Goal: Check status: Check status

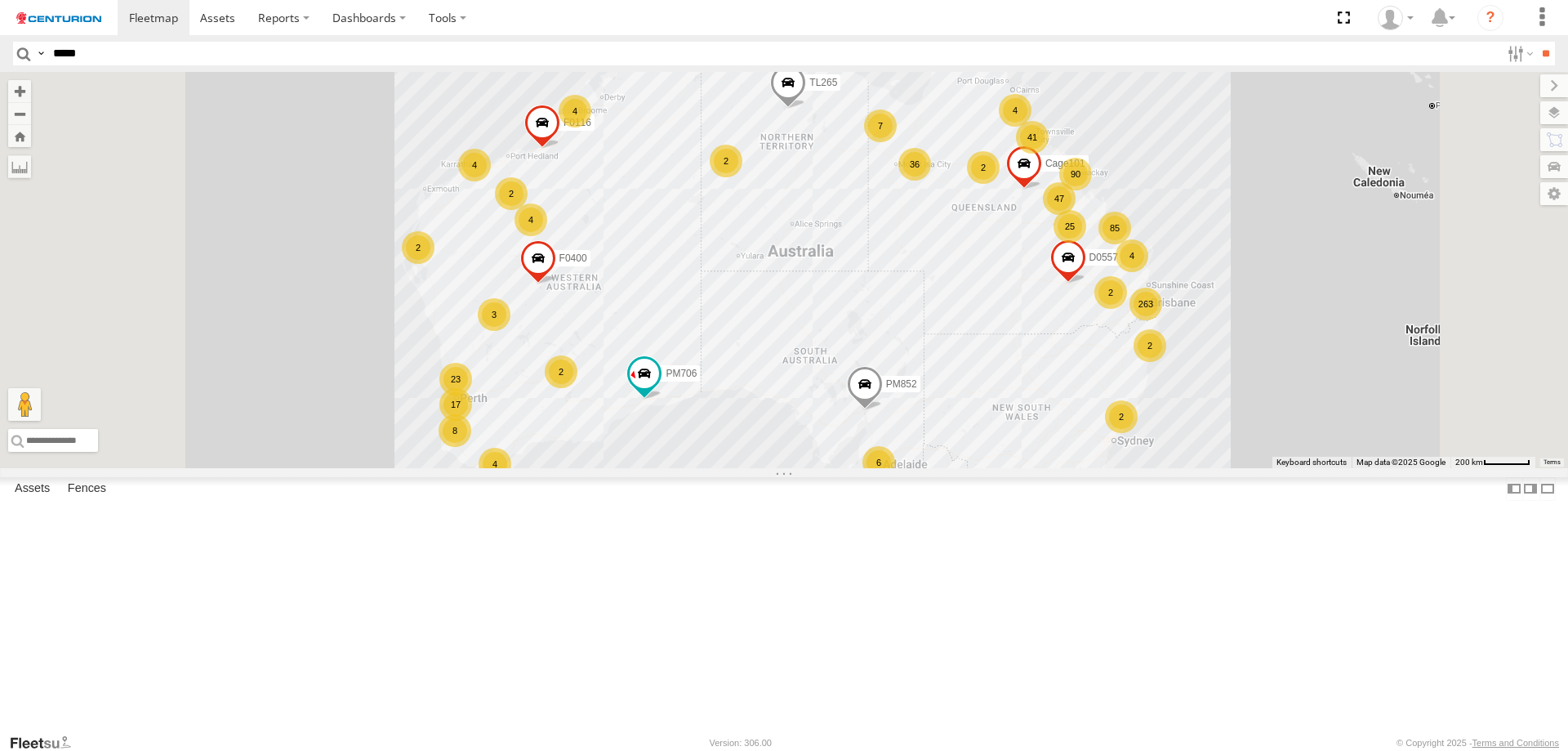
type input "*****"
click at [1536, 42] on input "**" at bounding box center [1546, 54] width 19 height 24
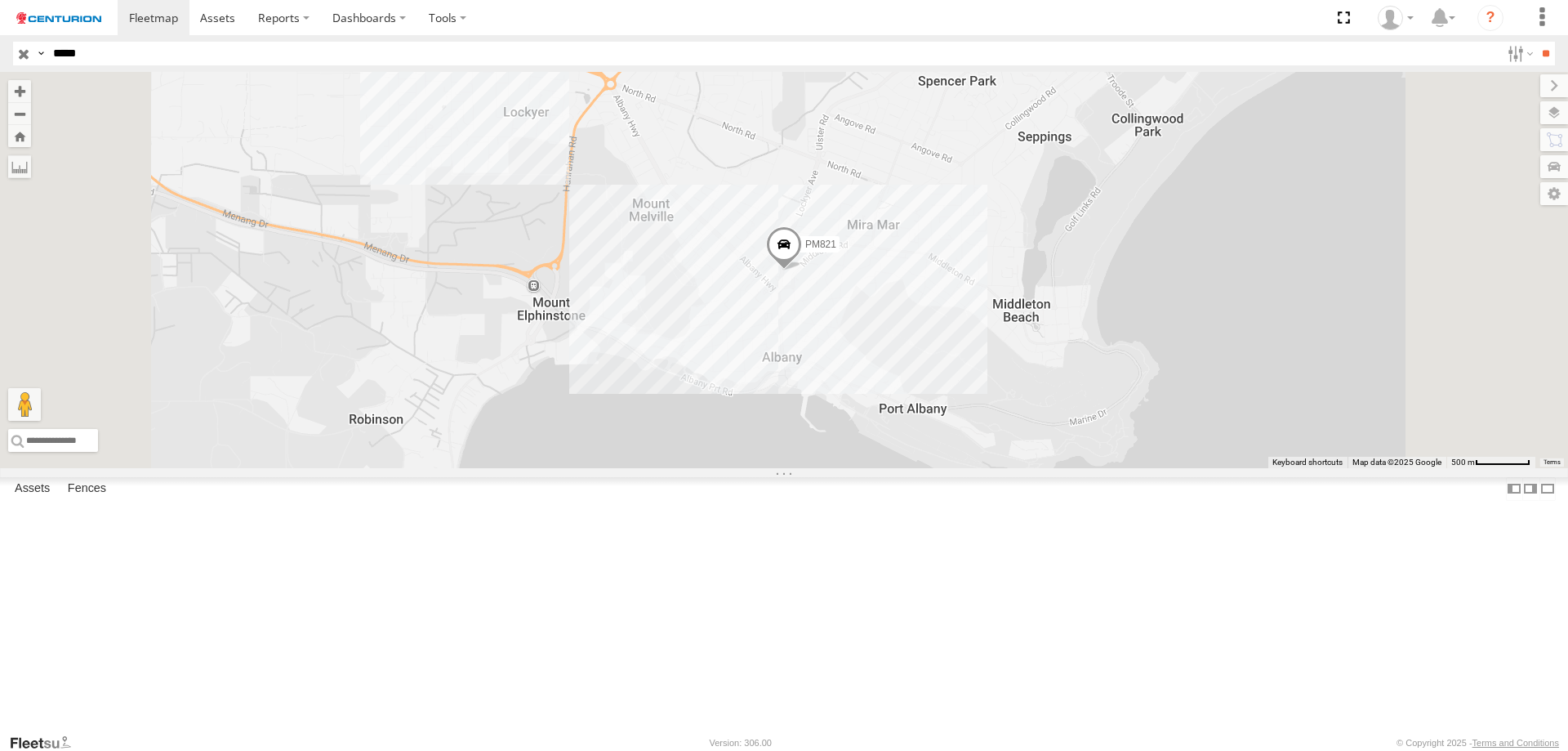
click at [0, 0] on span at bounding box center [0, 0] width 0 height 0
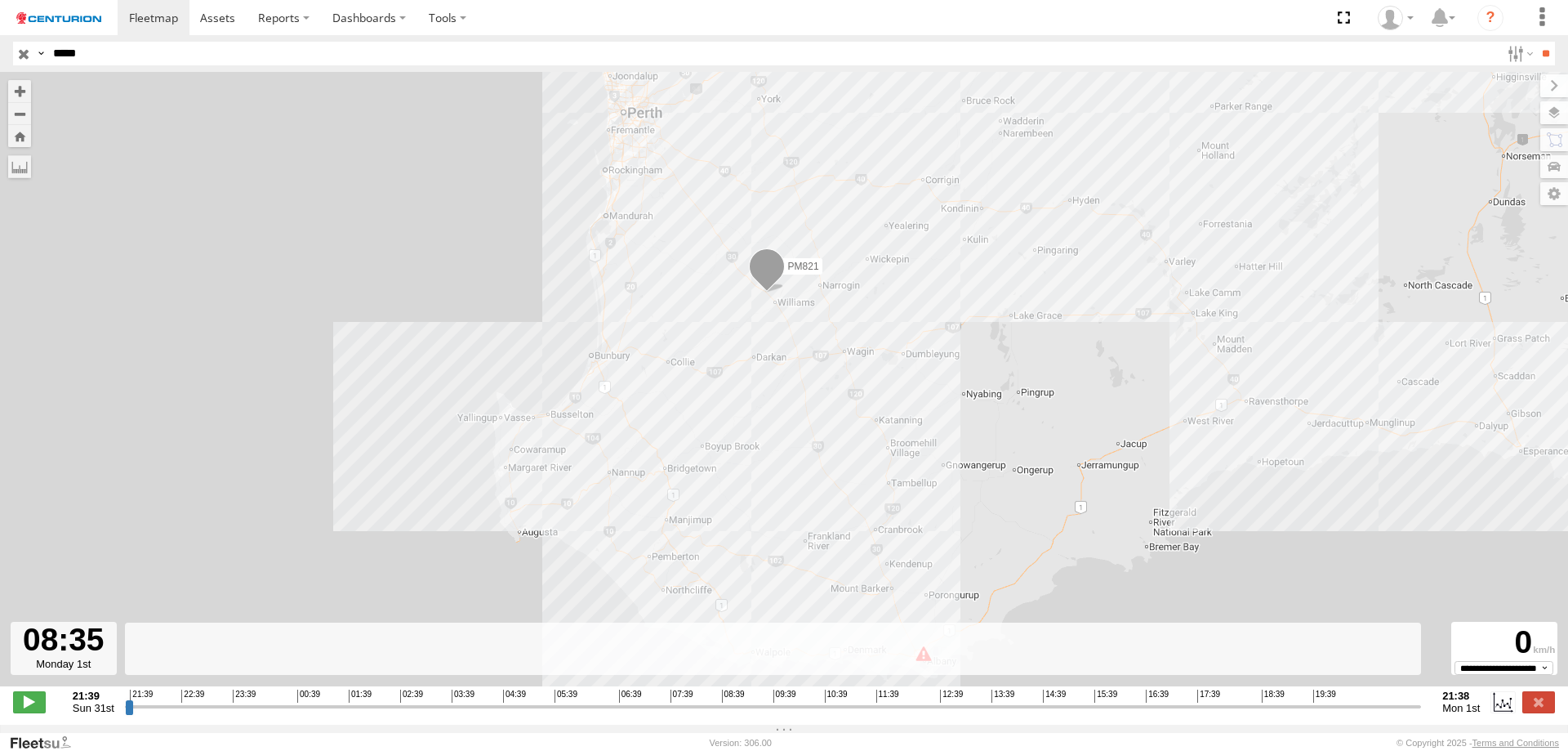
click at [716, 713] on input "range" at bounding box center [773, 706] width 1296 height 15
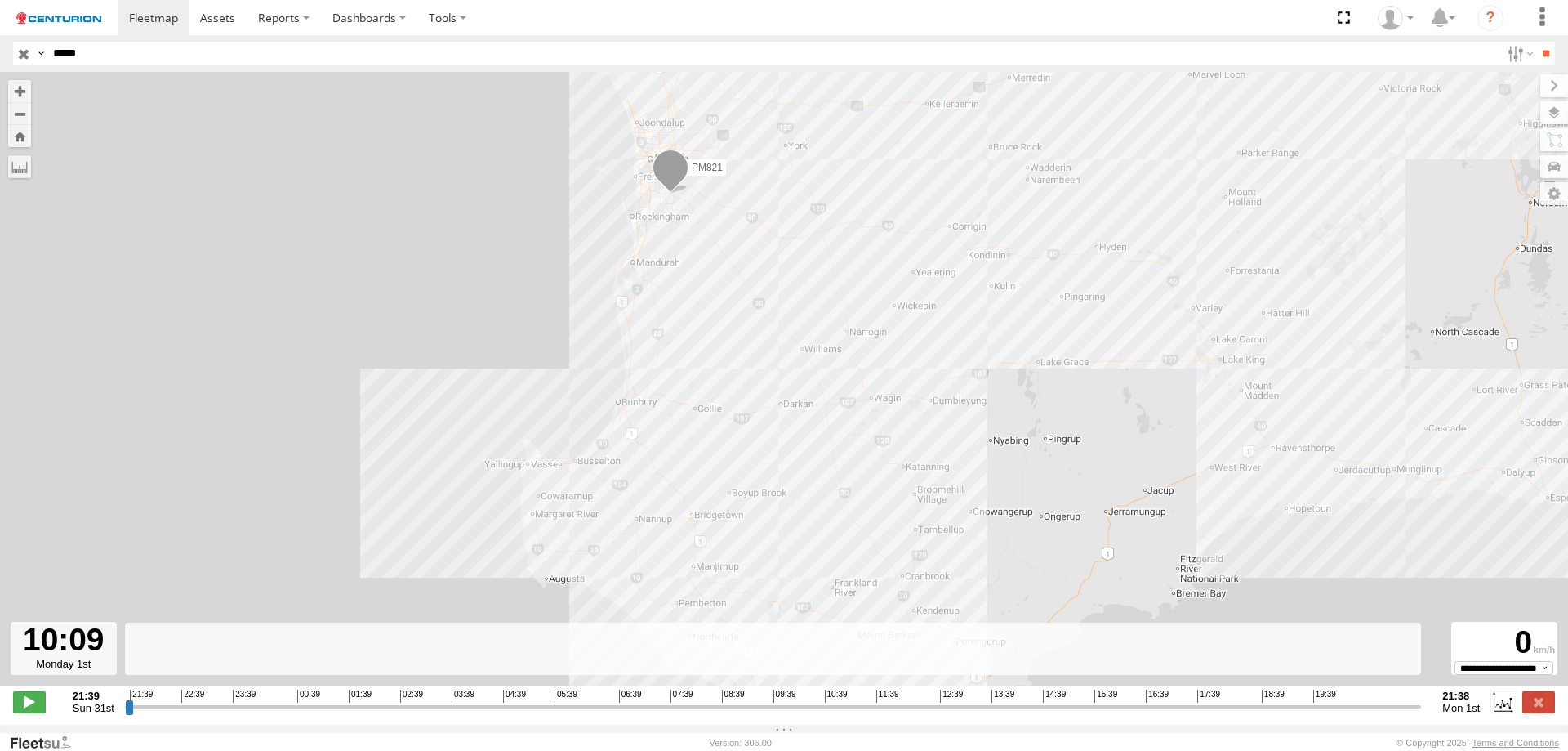
click at [800, 714] on input "range" at bounding box center [773, 706] width 1296 height 15
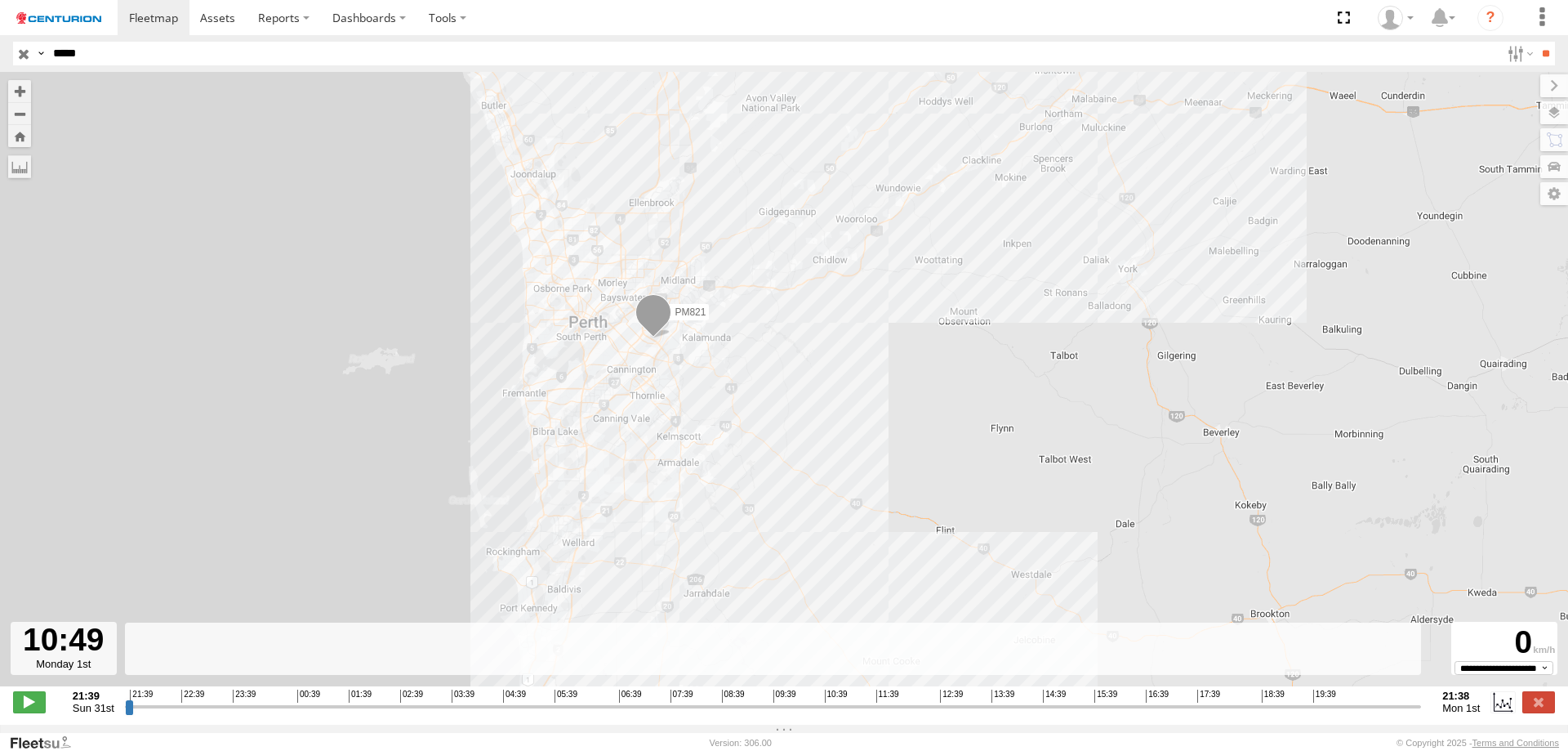
click at [836, 714] on input "range" at bounding box center [773, 706] width 1296 height 15
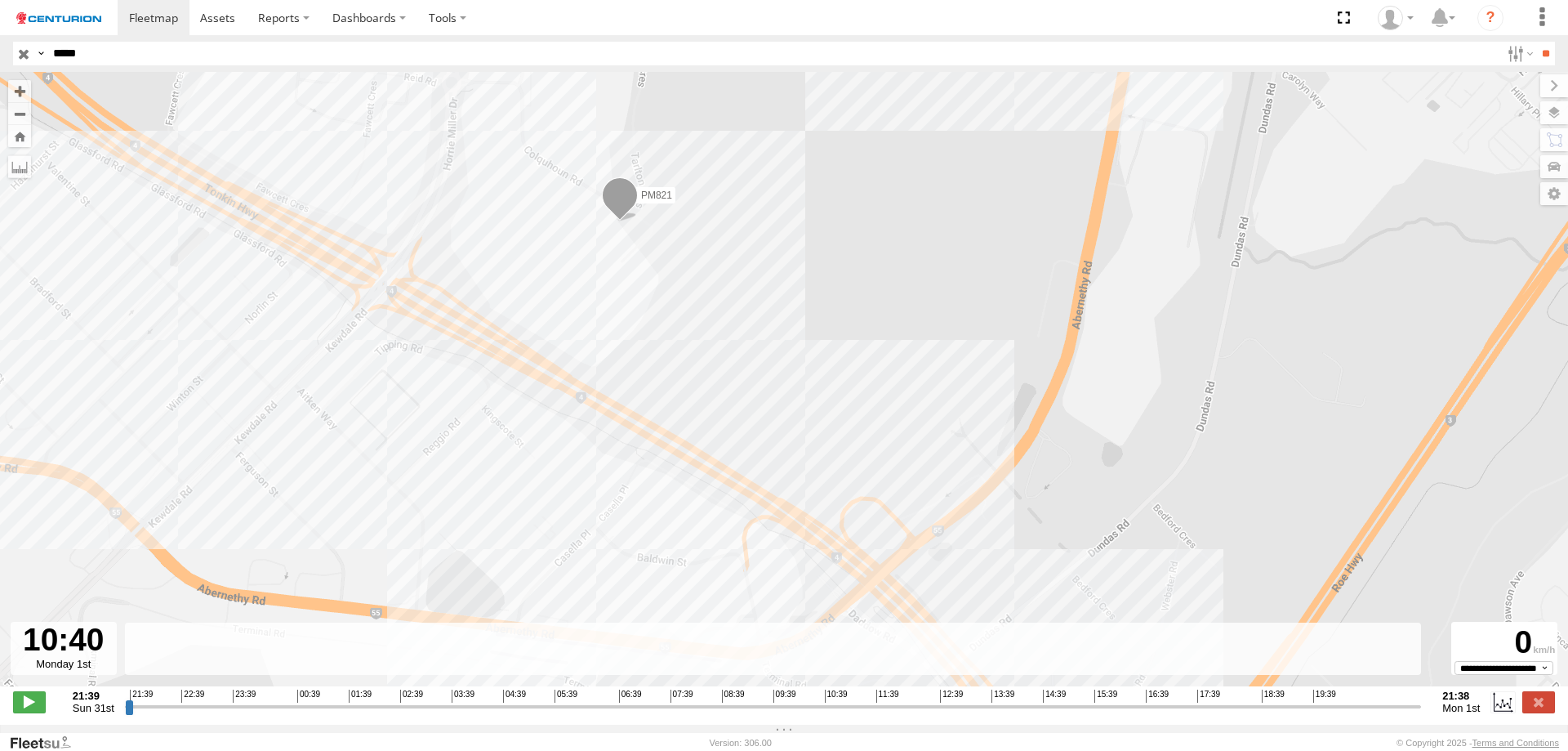
click at [827, 714] on input "range" at bounding box center [773, 706] width 1296 height 15
click at [825, 713] on input "range" at bounding box center [773, 706] width 1296 height 15
click at [823, 713] on input "range" at bounding box center [773, 706] width 1296 height 15
click at [820, 712] on input "range" at bounding box center [773, 706] width 1296 height 15
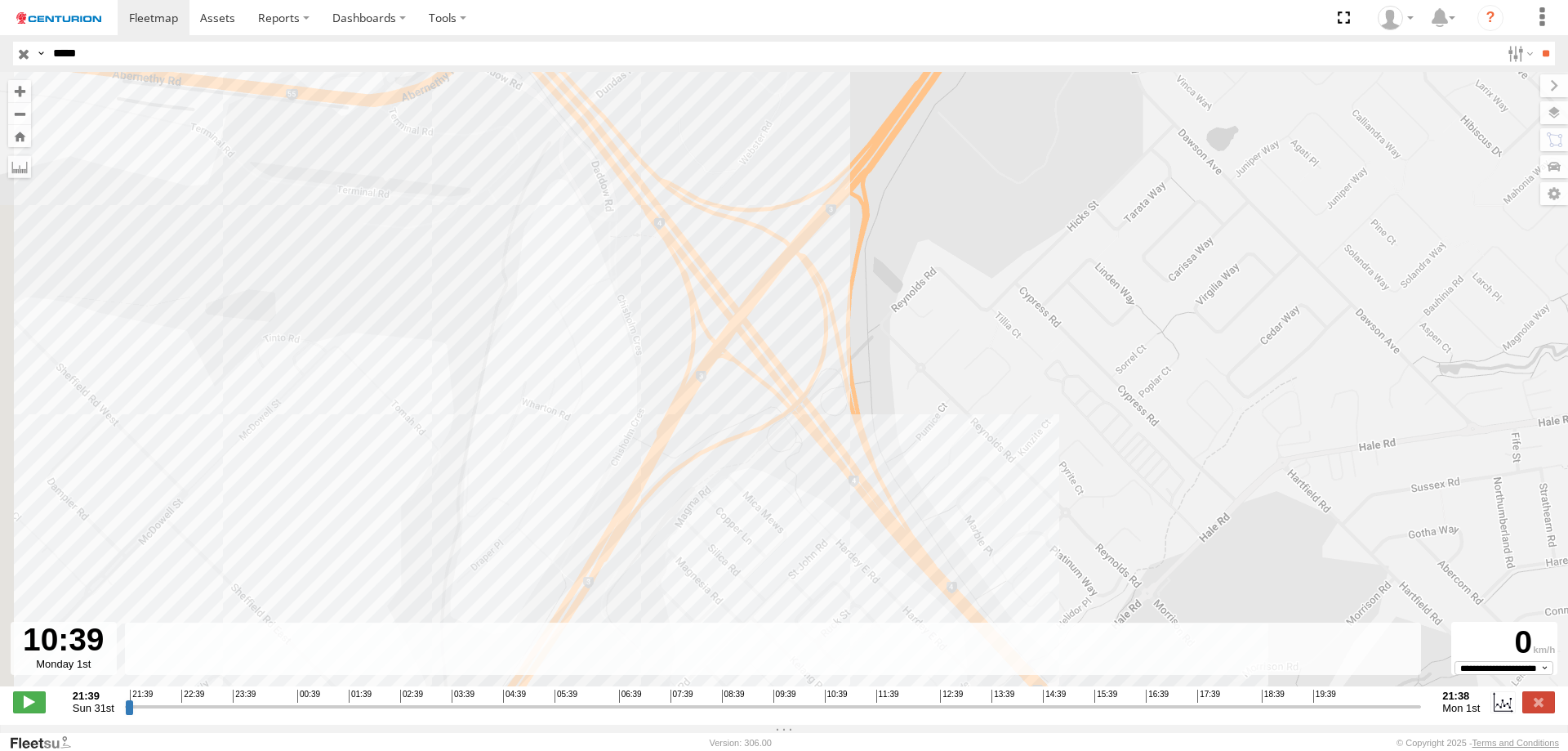
click at [826, 712] on input "range" at bounding box center [773, 706] width 1296 height 15
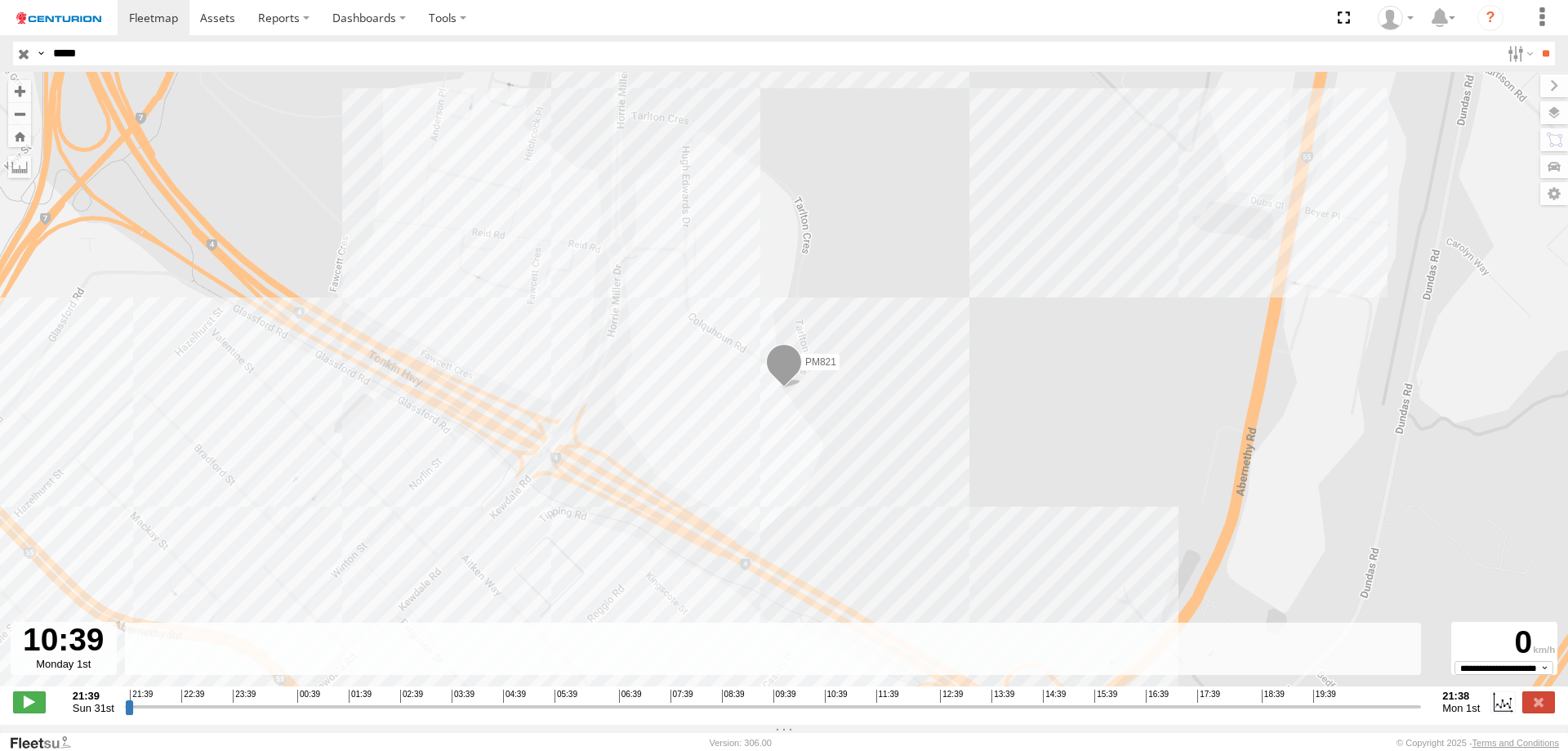
click at [874, 712] on input "range" at bounding box center [773, 706] width 1296 height 15
click at [894, 713] on input "range" at bounding box center [773, 706] width 1296 height 15
click at [912, 714] on input "range" at bounding box center [773, 706] width 1296 height 15
click at [918, 714] on input "range" at bounding box center [773, 706] width 1296 height 15
click at [923, 712] on input "range" at bounding box center [773, 706] width 1296 height 15
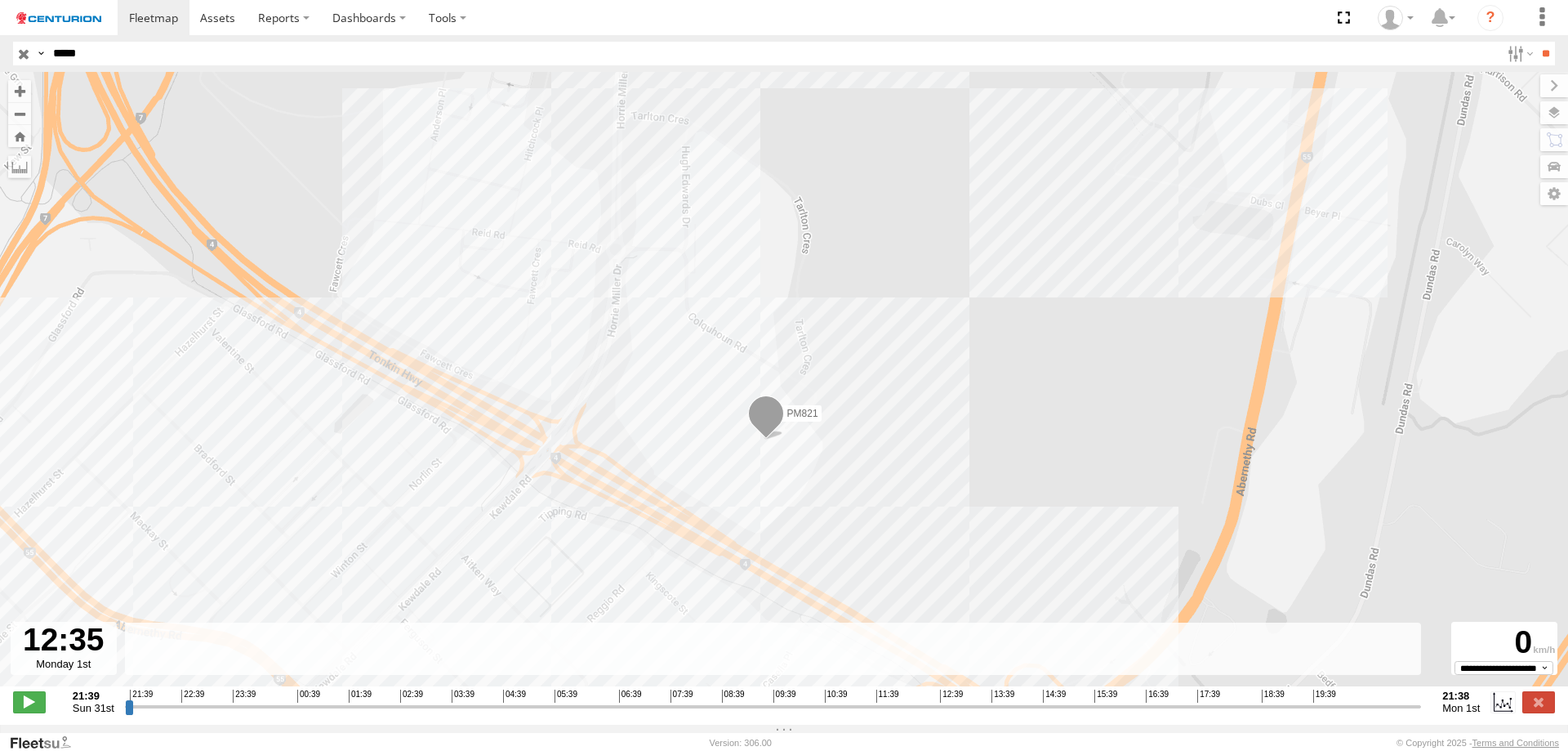
click at [930, 713] on input "range" at bounding box center [773, 706] width 1296 height 15
click at [936, 713] on input "range" at bounding box center [773, 706] width 1296 height 15
click at [1200, 714] on input "range" at bounding box center [773, 706] width 1296 height 15
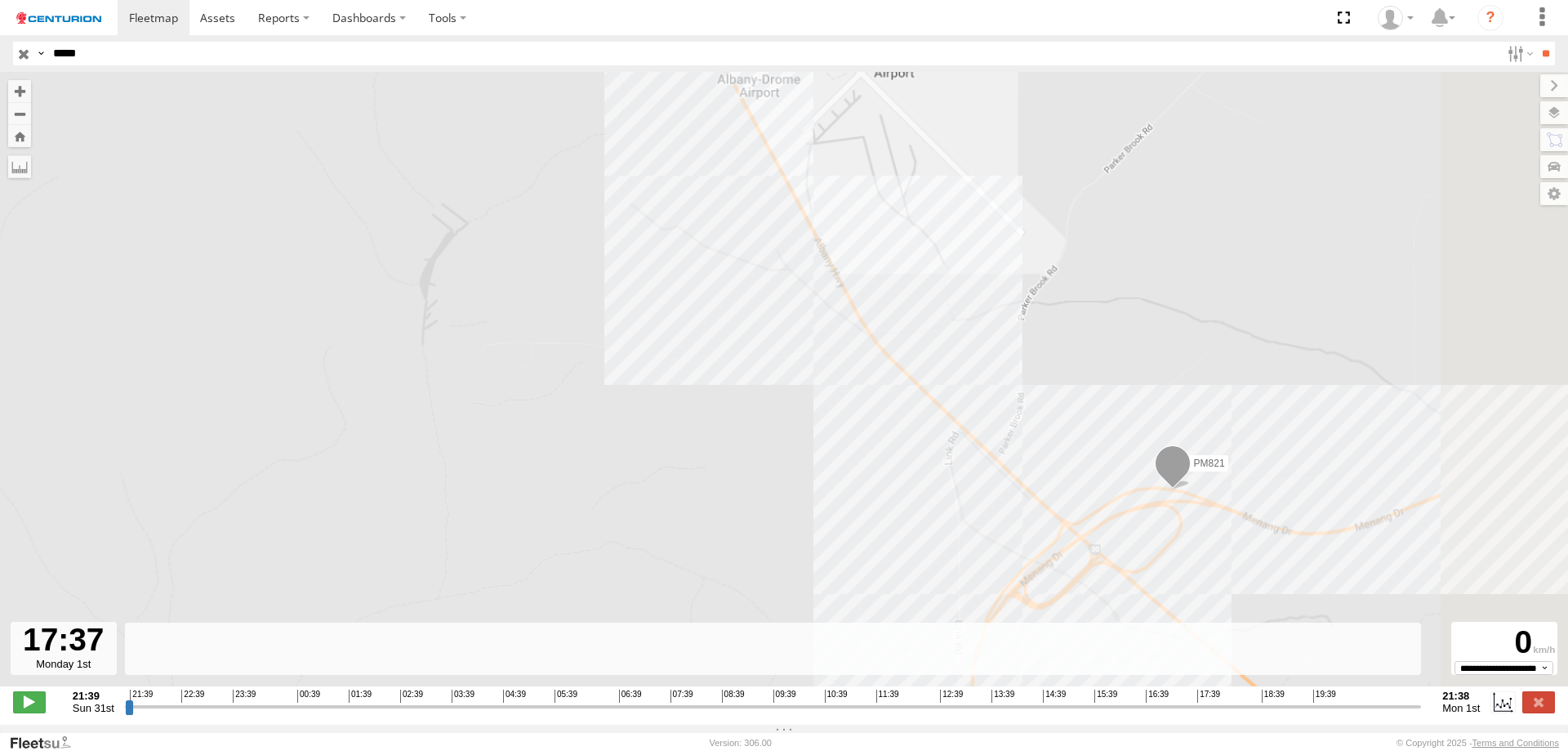
drag, startPoint x: 1196, startPoint y: 559, endPoint x: 866, endPoint y: 372, distance: 379.3
click at [866, 372] on div "PM821 20:04 Mon" at bounding box center [784, 388] width 1568 height 631
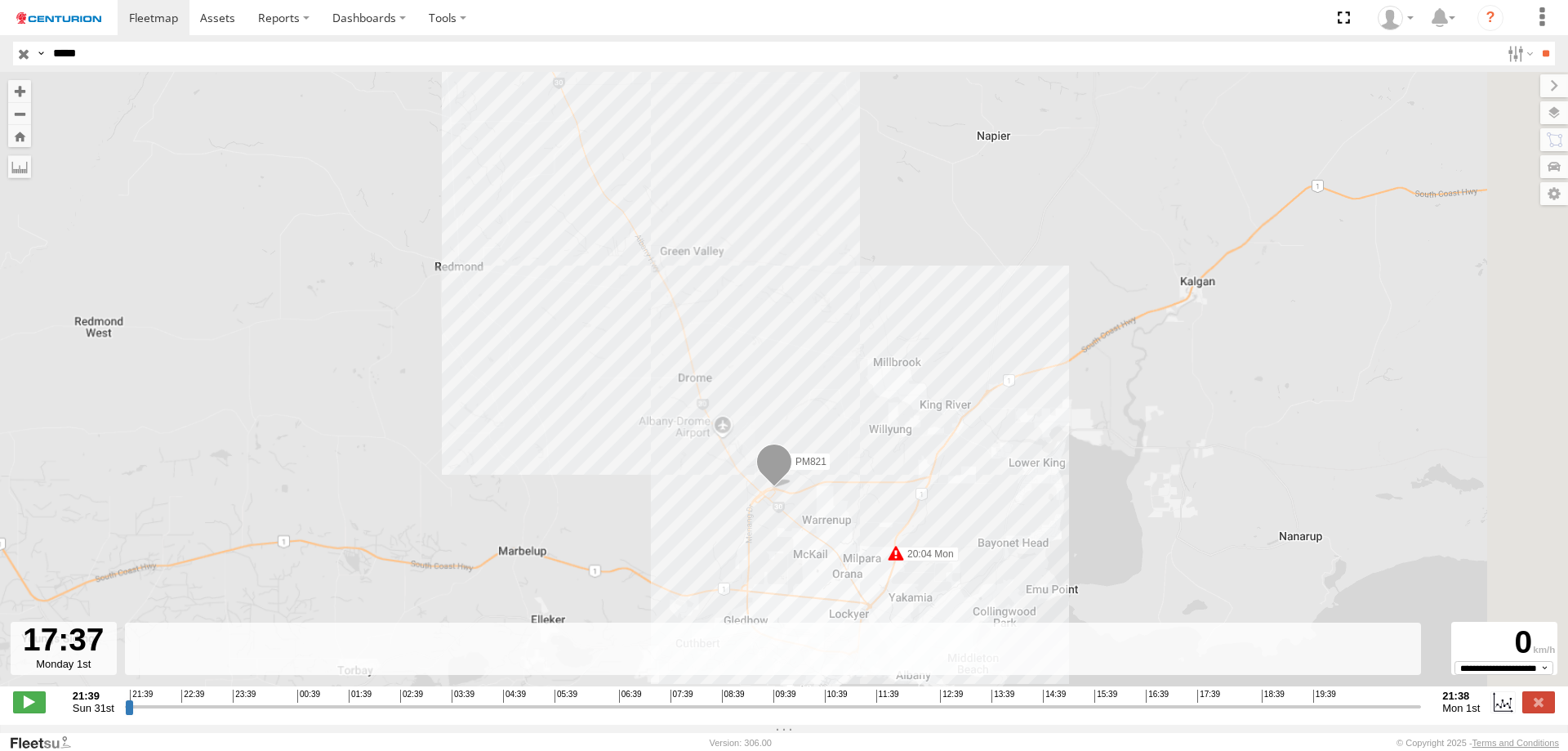
drag, startPoint x: 1265, startPoint y: 430, endPoint x: 839, endPoint y: 533, distance: 438.3
click at [839, 533] on div "PM821 20:04 Mon" at bounding box center [784, 388] width 1568 height 631
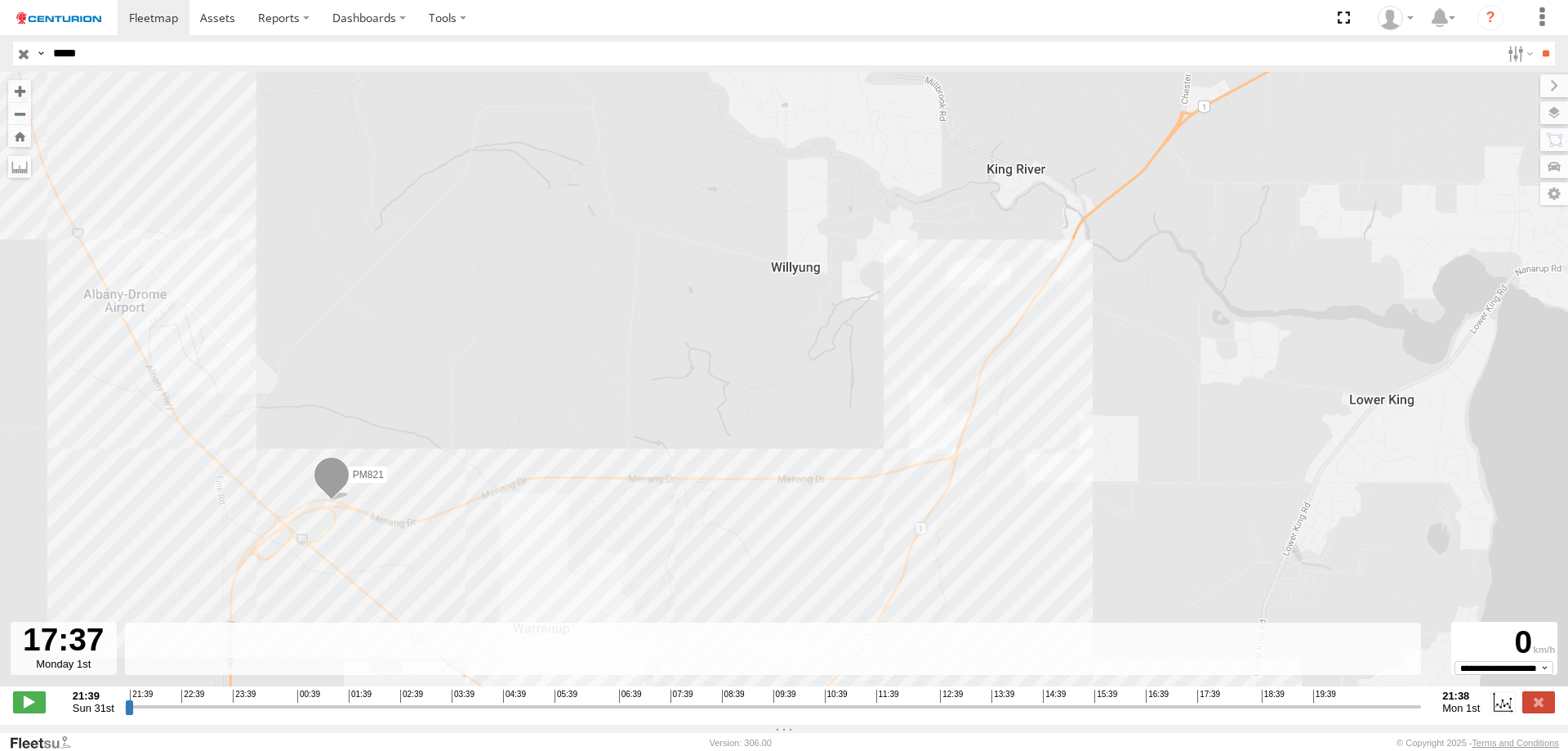
click at [1208, 714] on input "range" at bounding box center [773, 706] width 1296 height 15
click at [1202, 712] on input "range" at bounding box center [773, 706] width 1296 height 15
type input "**********"
click at [1209, 712] on input "range" at bounding box center [773, 706] width 1296 height 15
